Goal: Navigation & Orientation: Go to known website

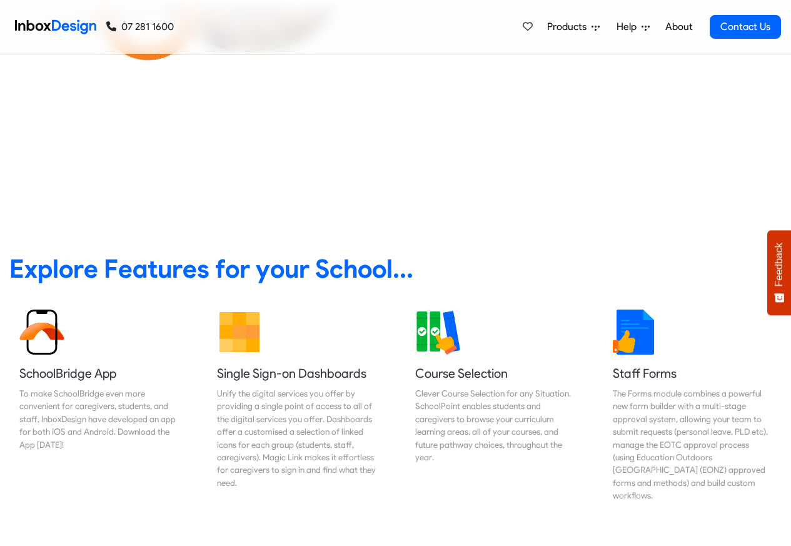
scroll to position [450, 0]
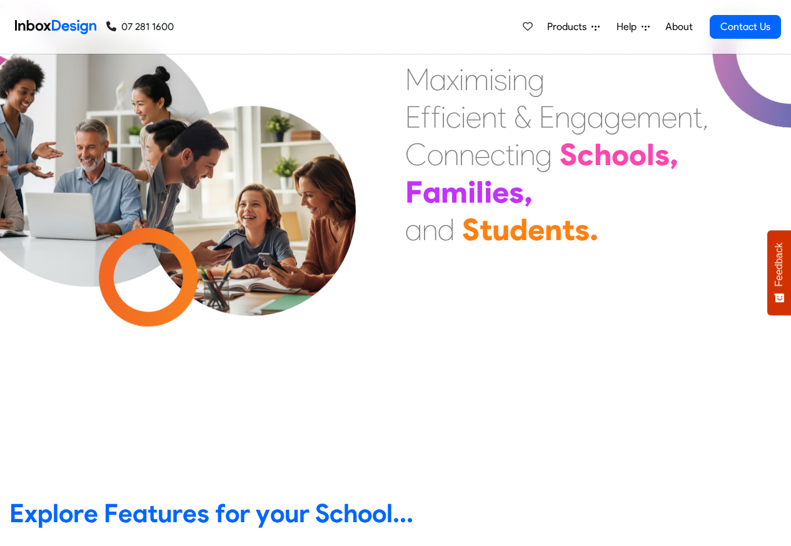
scroll to position [450, 0]
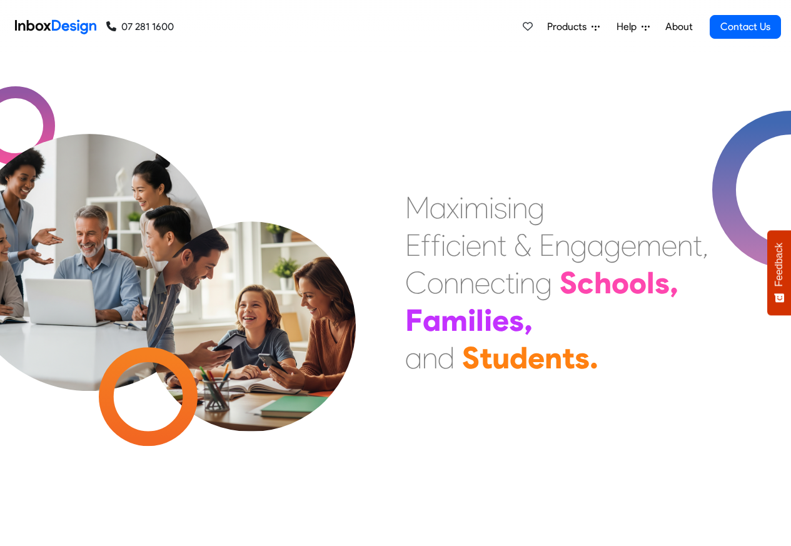
scroll to position [75, 0]
